Goal: Task Accomplishment & Management: Manage account settings

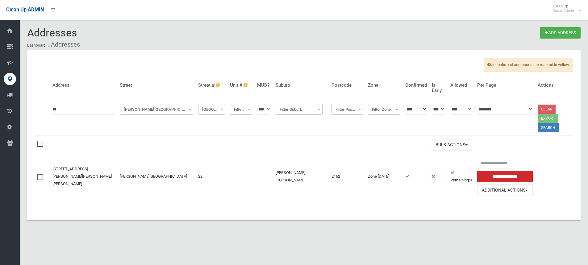
click at [67, 111] on input "**" at bounding box center [83, 108] width 62 height 11
type input "*"
click at [78, 110] on input "text" at bounding box center [83, 108] width 62 height 11
type input "**"
click at [125, 110] on span "Moss Street (CHESTER HILL)" at bounding box center [156, 109] width 71 height 9
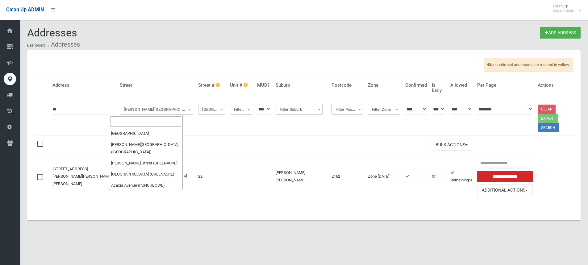
scroll to position [16891, 0]
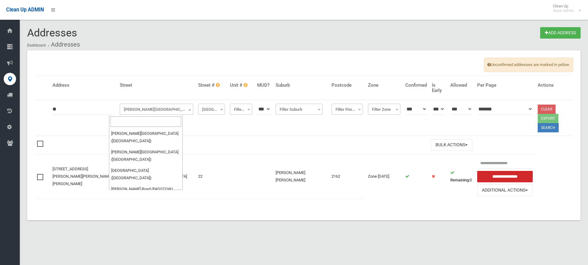
click at [126, 119] on input "search" at bounding box center [146, 121] width 71 height 10
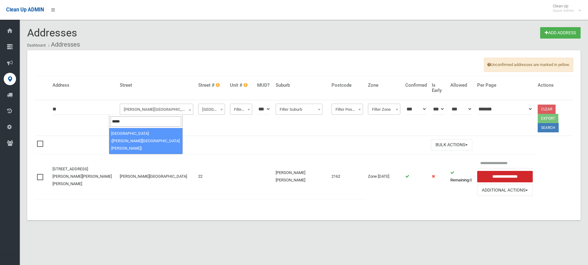
type input "*****"
select select "****"
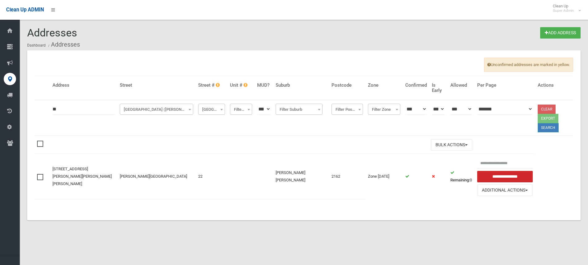
click at [538, 123] on button "Search" at bounding box center [548, 127] width 21 height 9
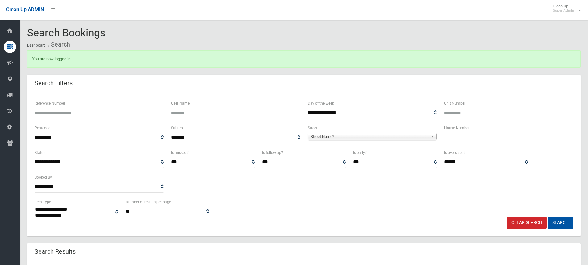
select select
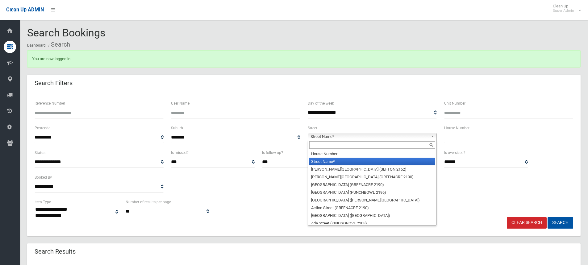
click at [329, 137] on span "Street Name*" at bounding box center [370, 136] width 118 height 7
click at [316, 146] on input "text" at bounding box center [372, 144] width 126 height 7
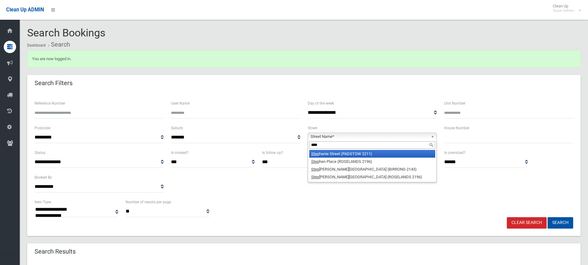
type input "****"
click at [327, 153] on li "Step hanie Street (PADSTOW 2211)" at bounding box center [372, 154] width 126 height 8
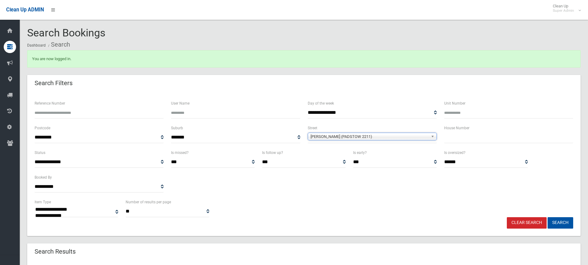
click at [457, 136] on input "text" at bounding box center [508, 137] width 129 height 11
type input "**"
click at [556, 224] on button "Search" at bounding box center [561, 222] width 26 height 11
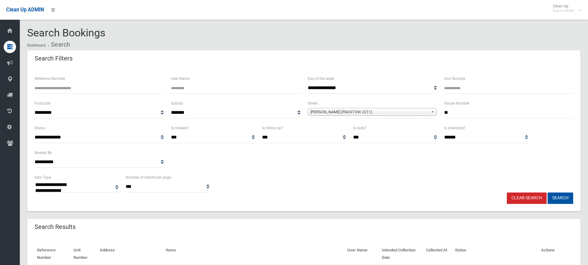
select select
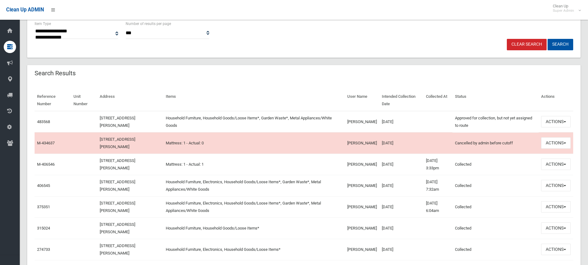
scroll to position [154, 0]
click at [552, 125] on button "Actions" at bounding box center [556, 120] width 30 height 11
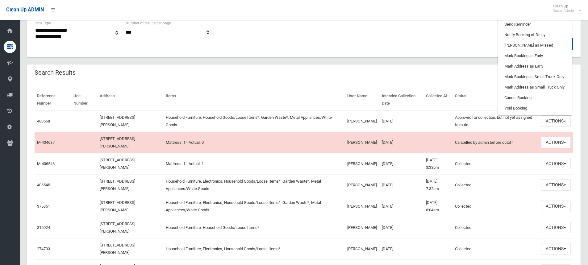
click at [260, 72] on div "Search Results" at bounding box center [304, 73] width 554 height 17
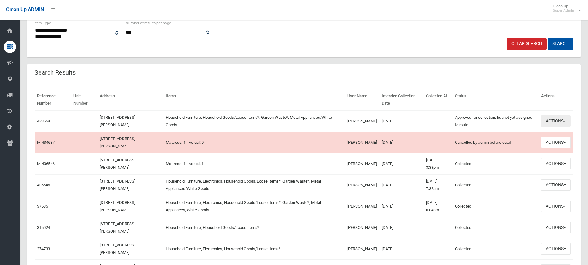
click at [557, 119] on button "Actions" at bounding box center [556, 120] width 30 height 11
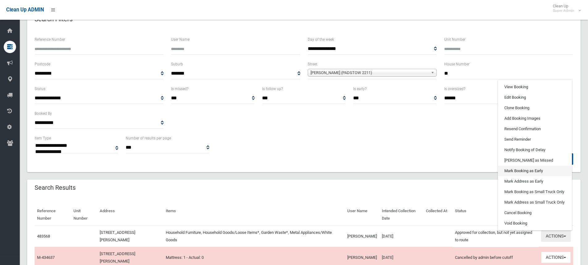
scroll to position [31, 0]
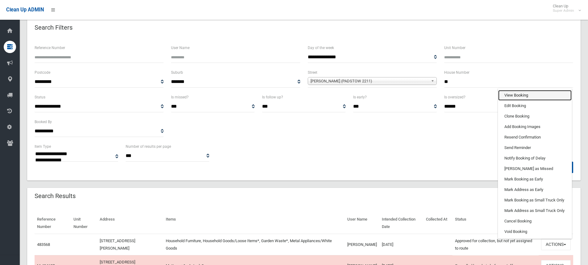
click at [521, 94] on link "View Booking" at bounding box center [534, 95] width 73 height 10
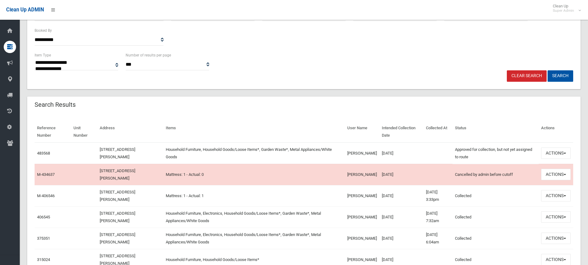
scroll to position [154, 0]
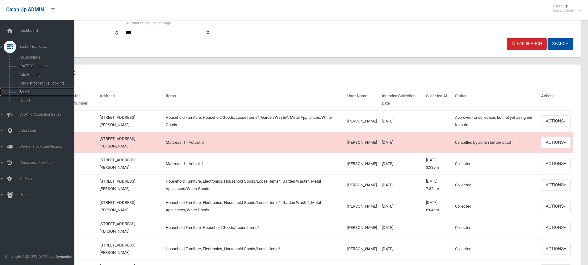
click at [27, 91] on span "Search" at bounding box center [46, 92] width 56 height 4
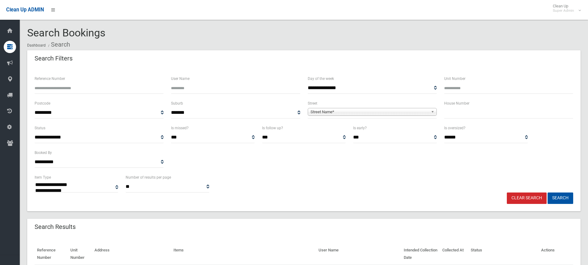
select select
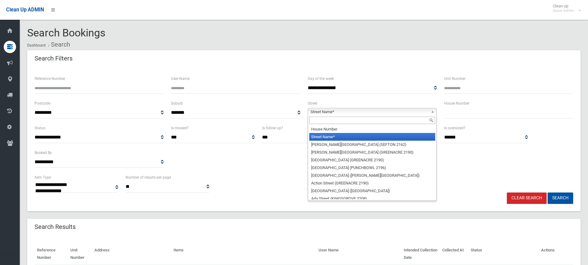
click at [375, 114] on span "Street Name*" at bounding box center [370, 111] width 118 height 7
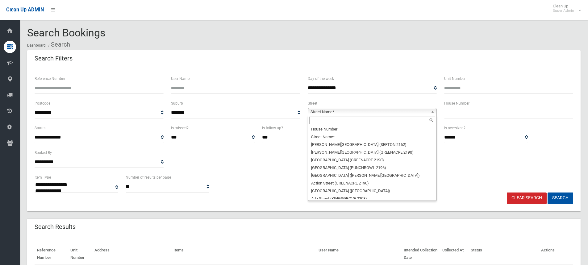
click at [329, 123] on input "text" at bounding box center [372, 120] width 126 height 7
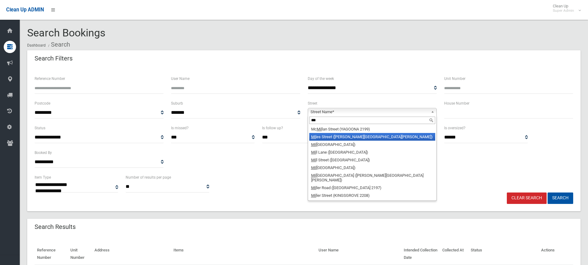
type input "***"
click at [341, 139] on li "Mil es Street (CHESTER HILL 2162)" at bounding box center [372, 137] width 126 height 8
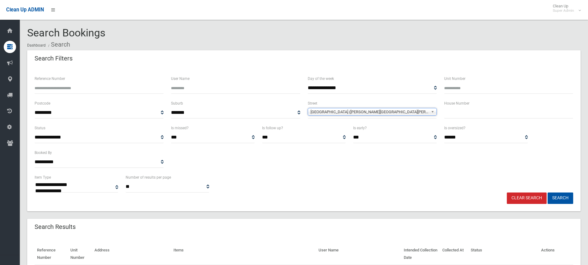
click at [470, 111] on input "text" at bounding box center [508, 112] width 129 height 11
type input "**"
click at [554, 196] on button "Search" at bounding box center [561, 198] width 26 height 11
select select
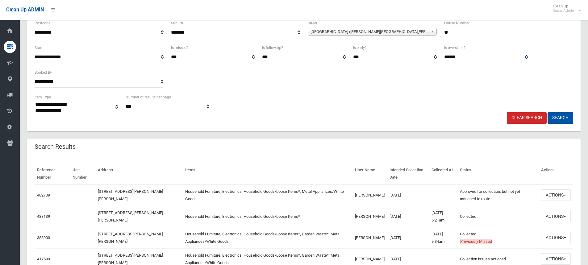
scroll to position [124, 0]
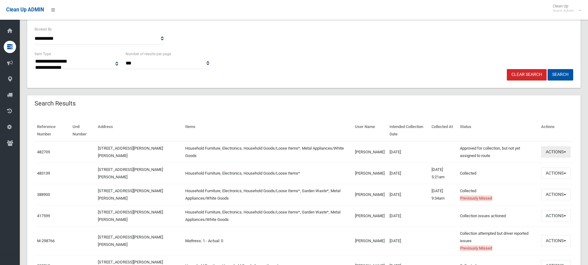
click at [544, 149] on button "Actions" at bounding box center [556, 151] width 30 height 11
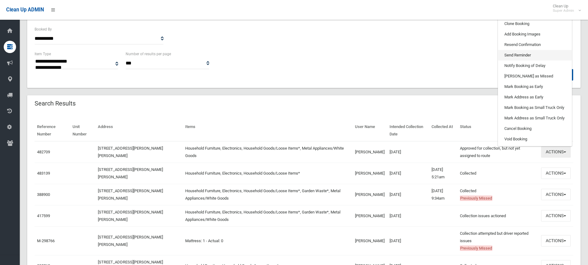
scroll to position [31, 0]
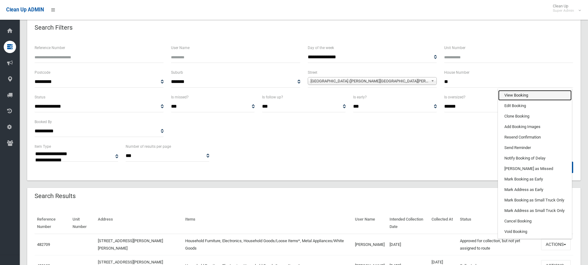
drag, startPoint x: 510, startPoint y: 98, endPoint x: 507, endPoint y: 100, distance: 3.7
click at [510, 98] on link "View Booking" at bounding box center [534, 95] width 73 height 10
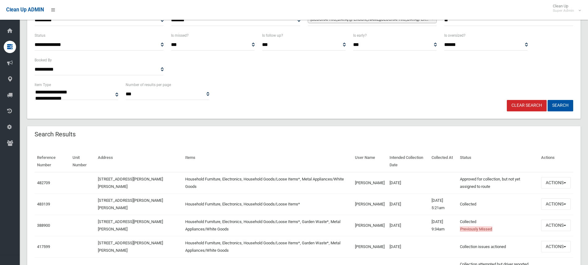
scroll to position [154, 0]
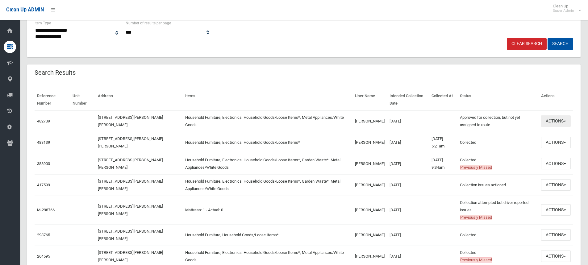
click at [554, 121] on button "Actions" at bounding box center [556, 120] width 30 height 11
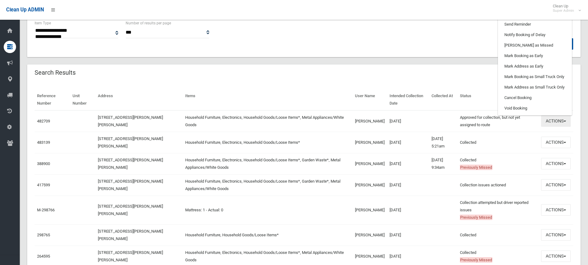
click at [550, 123] on button "Actions" at bounding box center [556, 120] width 30 height 11
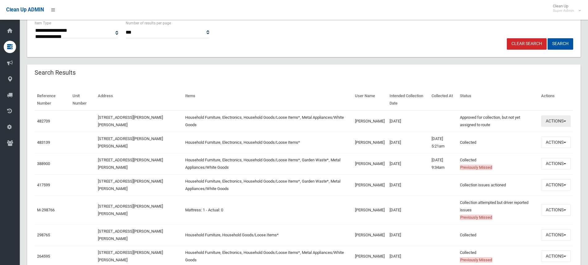
click at [551, 123] on button "Actions" at bounding box center [556, 120] width 30 height 11
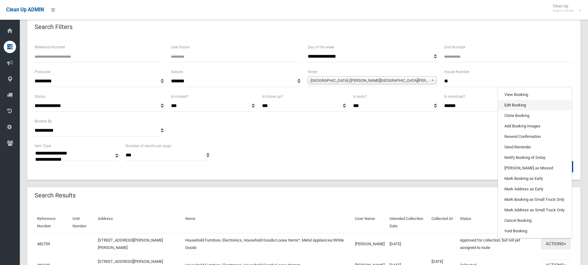
scroll to position [31, 0]
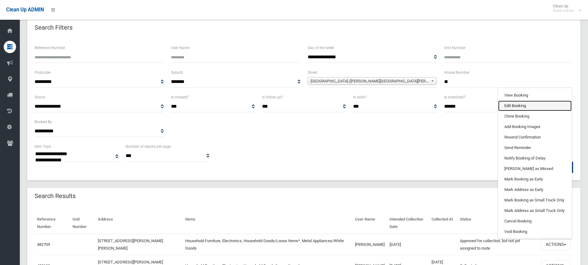
click at [519, 107] on link "Edit Booking" at bounding box center [534, 106] width 73 height 10
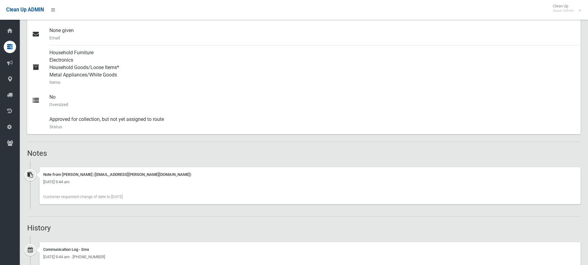
scroll to position [278, 0]
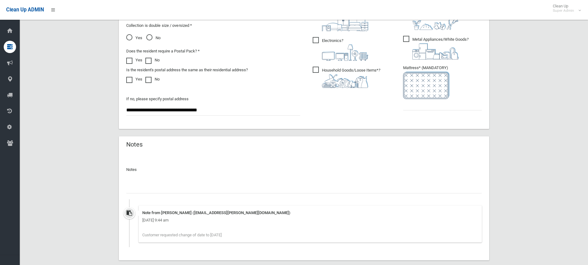
scroll to position [400, 0]
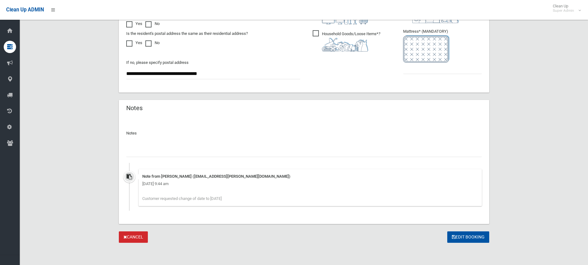
click at [414, 74] on ul "Garden Waste* ?" at bounding box center [440, 23] width 84 height 109
click at [182, 151] on input "text" at bounding box center [304, 151] width 356 height 11
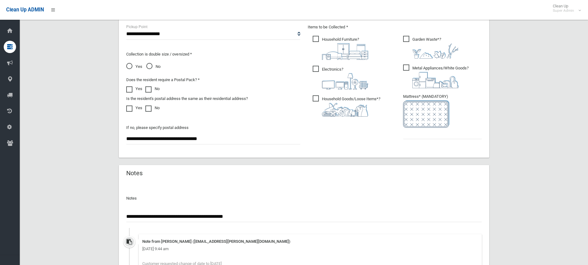
scroll to position [276, 0]
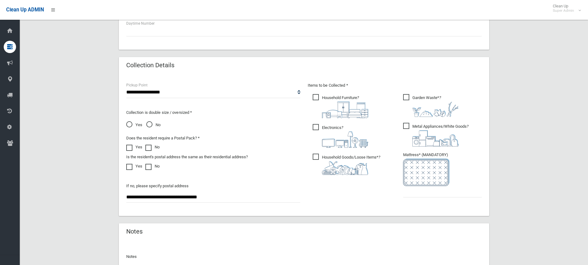
type input "**********"
click at [129, 123] on span "Yes" at bounding box center [134, 124] width 16 height 7
click at [412, 199] on ul "Garden Waste* ?" at bounding box center [440, 147] width 84 height 109
click at [407, 196] on input "text" at bounding box center [442, 191] width 79 height 11
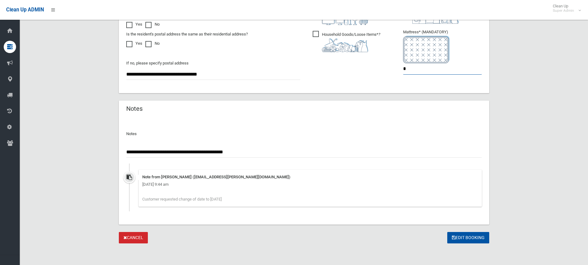
scroll to position [400, 0]
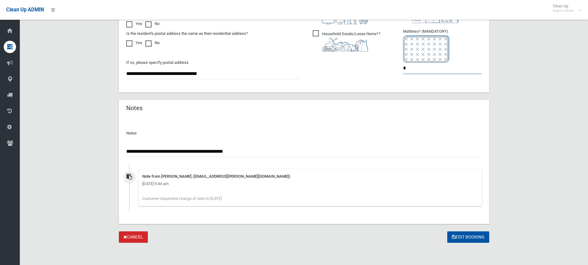
type input "*"
click at [272, 153] on input "**********" at bounding box center [304, 151] width 356 height 11
type input "**********"
click at [452, 235] on icon "submit" at bounding box center [454, 237] width 4 height 4
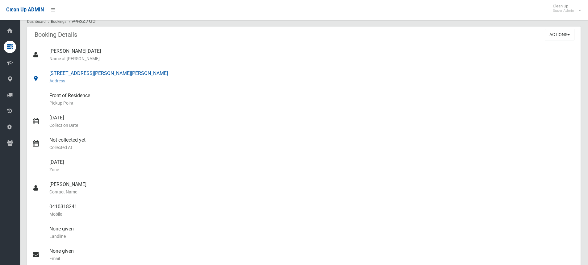
scroll to position [124, 0]
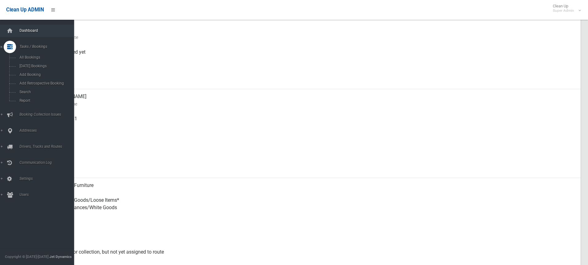
click at [24, 29] on span "Dashboard" at bounding box center [48, 30] width 61 height 4
